Goal: Information Seeking & Learning: Learn about a topic

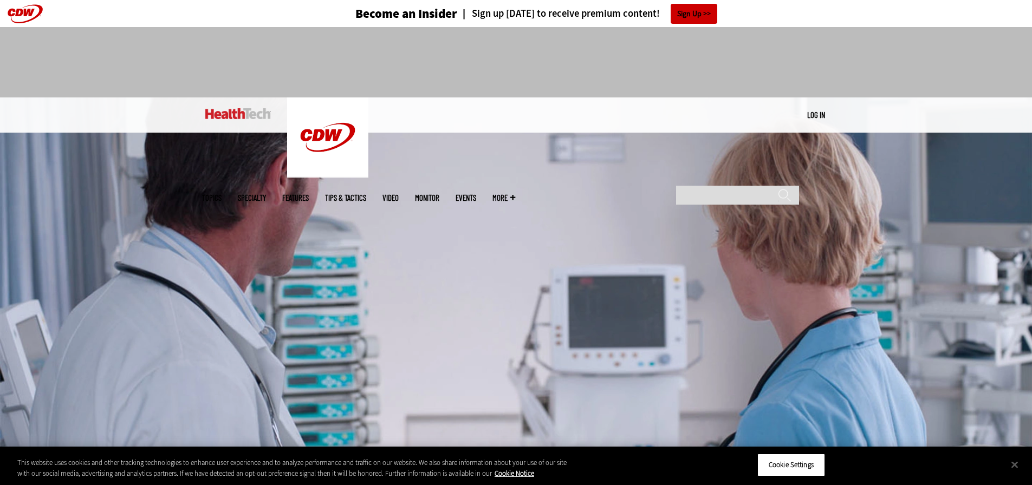
scroll to position [432, 0]
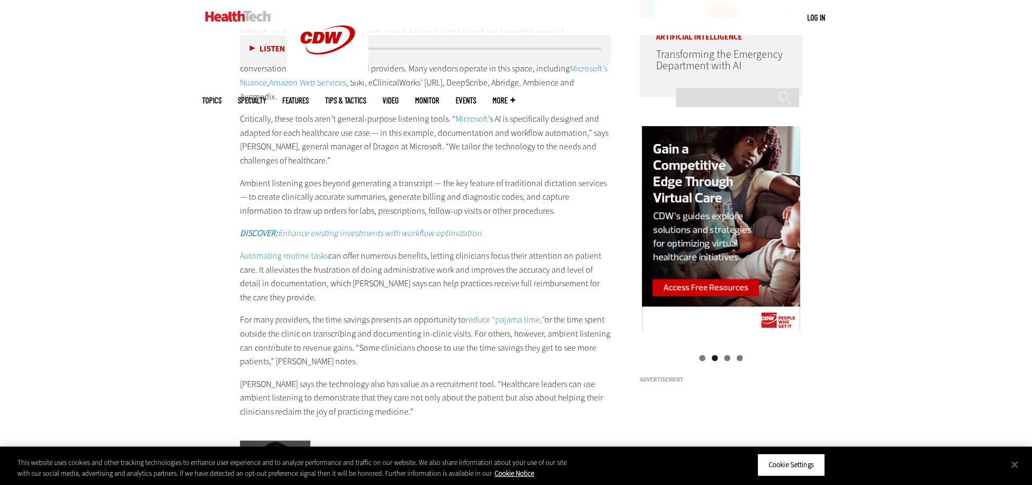
scroll to position [1085, 0]
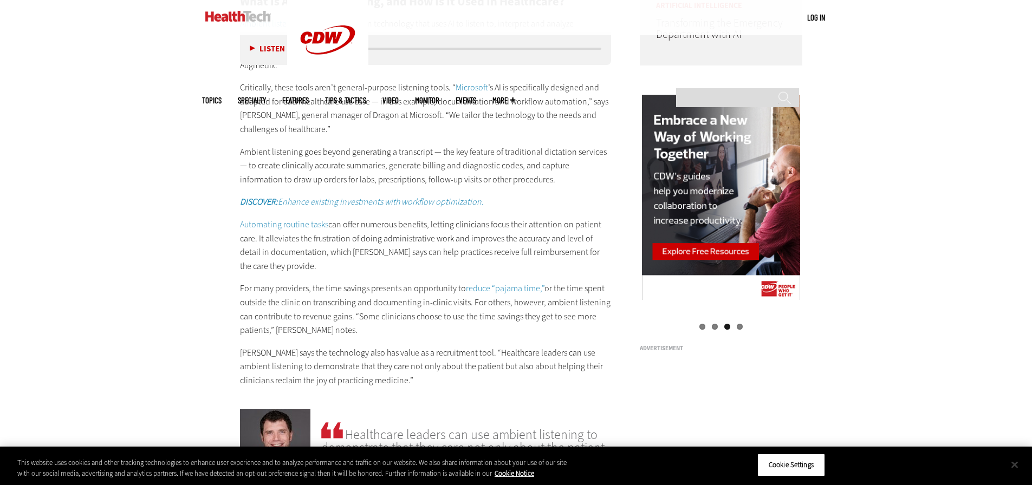
click at [1012, 467] on button "Close" at bounding box center [1015, 465] width 24 height 24
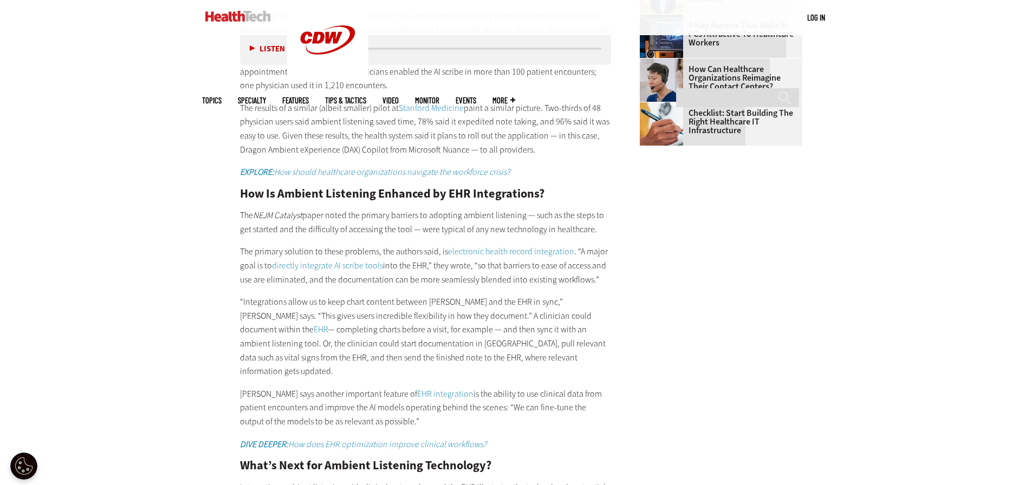
scroll to position [1700, 0]
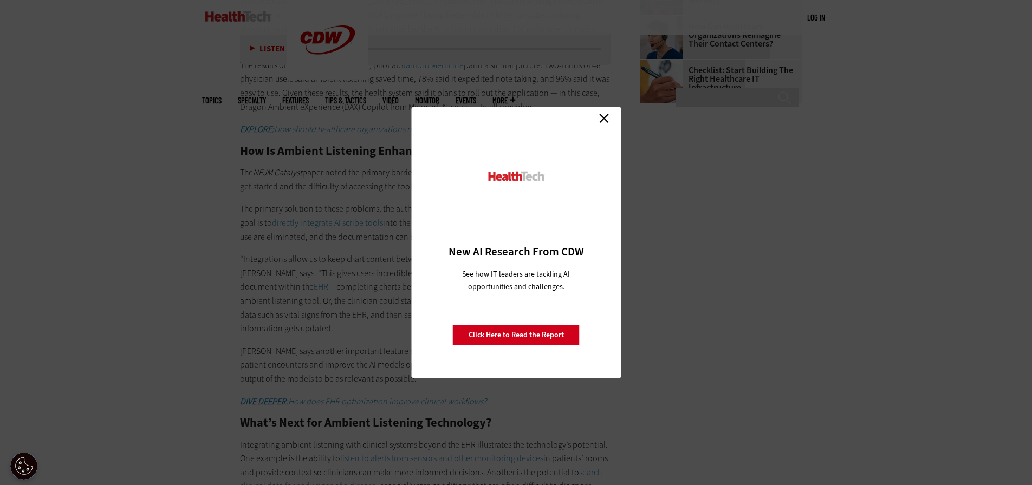
click at [601, 119] on link "Close" at bounding box center [604, 118] width 16 height 16
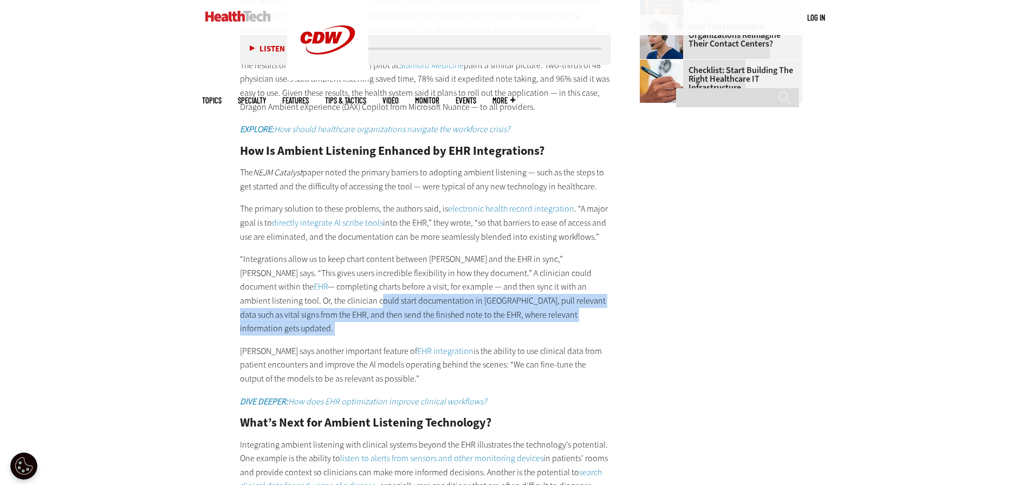
drag, startPoint x: 718, startPoint y: 265, endPoint x: 717, endPoint y: 287, distance: 21.7
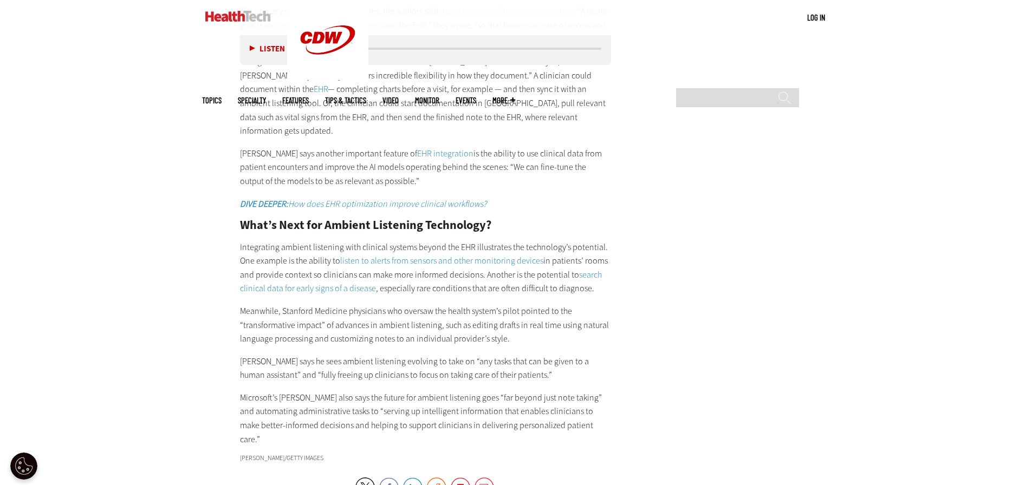
scroll to position [1318, 0]
